Goal: Information Seeking & Learning: Learn about a topic

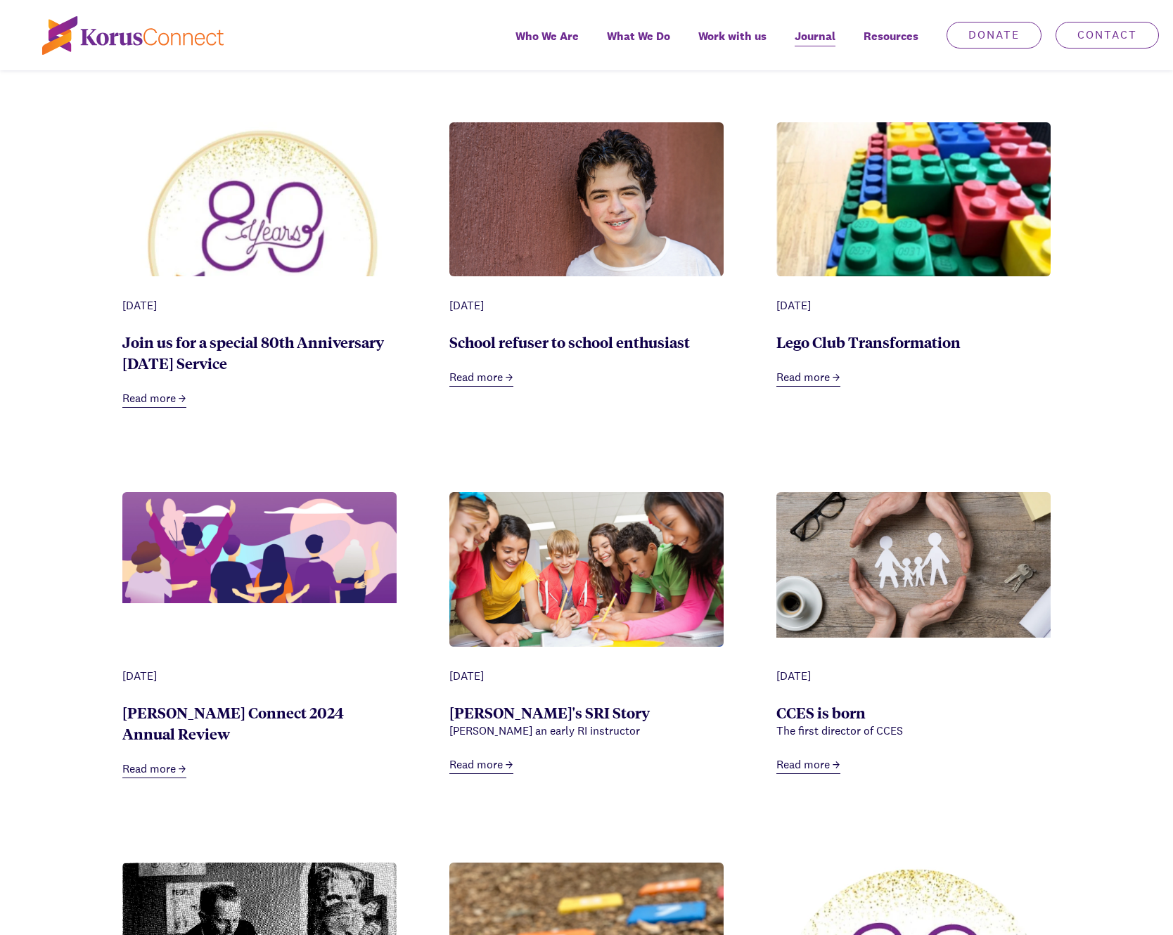
scroll to position [719, 0]
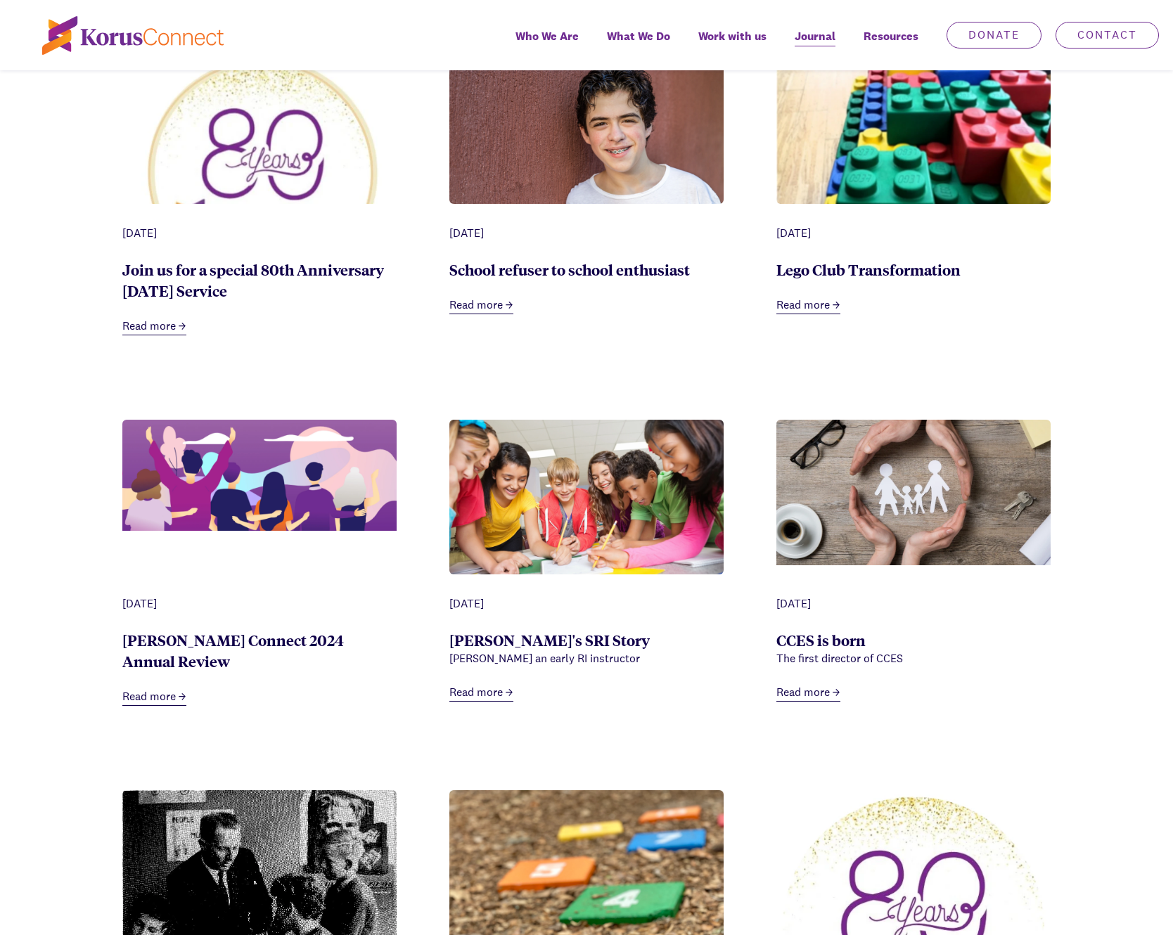
click at [793, 306] on link "Read more" at bounding box center [808, 306] width 64 height 18
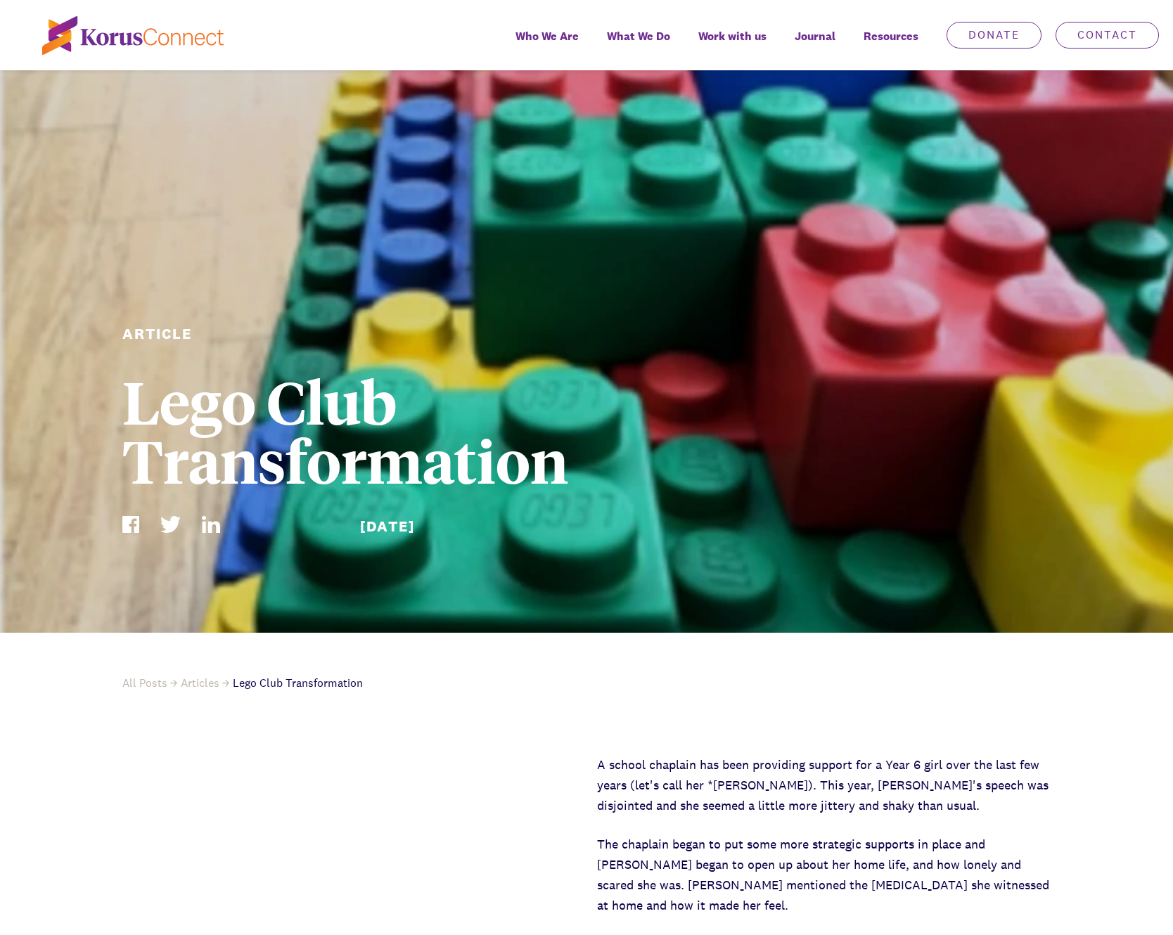
scroll to position [719, 0]
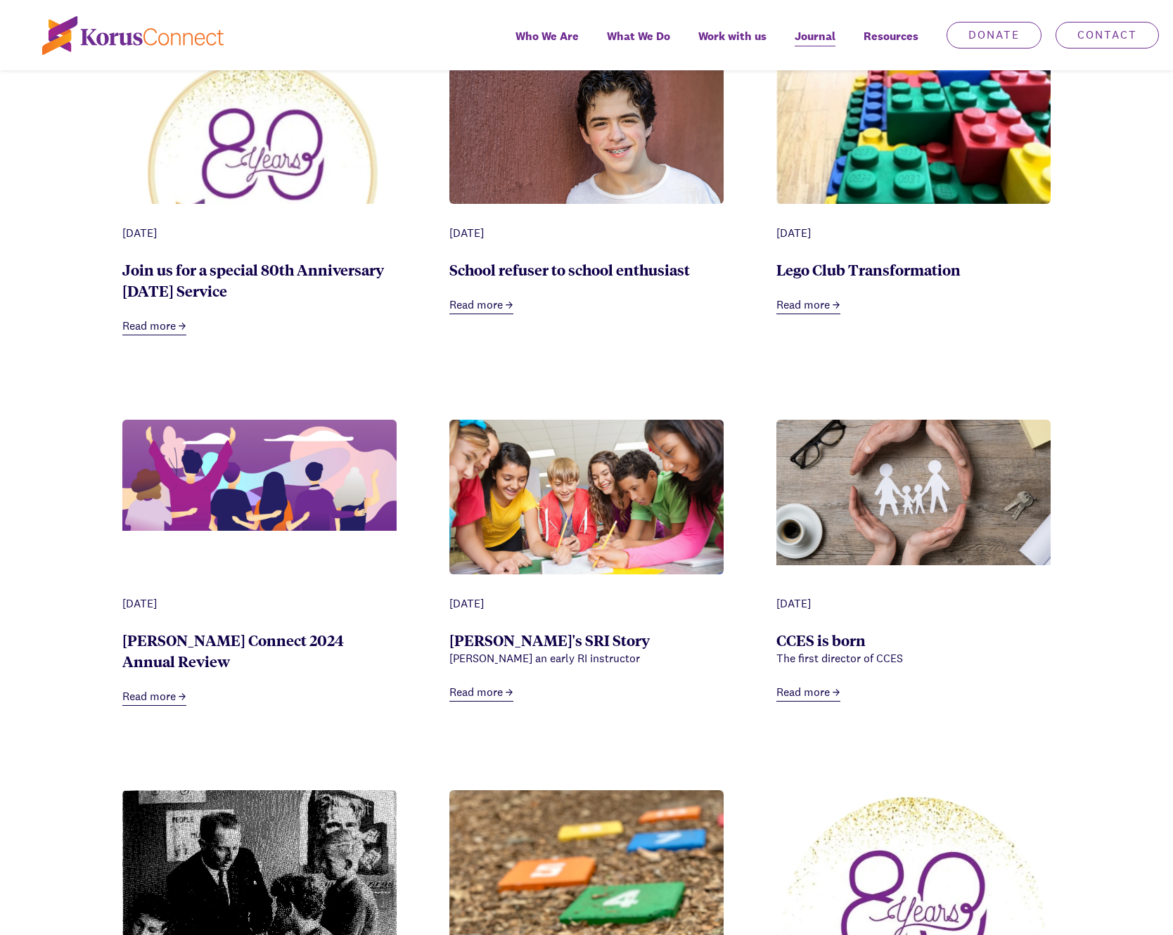
click at [464, 305] on link "Read more" at bounding box center [481, 306] width 64 height 18
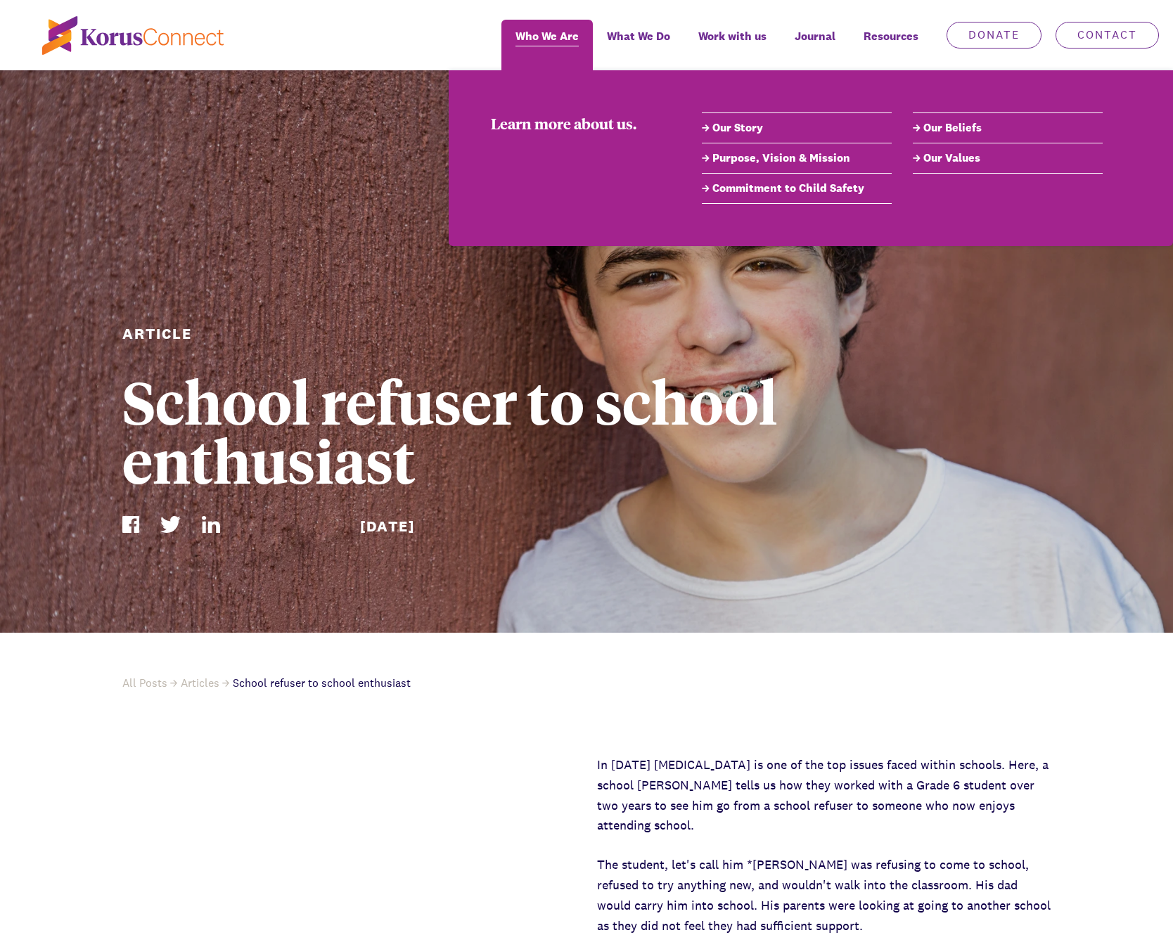
click at [541, 35] on span "Who We Are" at bounding box center [546, 36] width 63 height 20
